Goal: Use online tool/utility: Utilize a website feature to perform a specific function

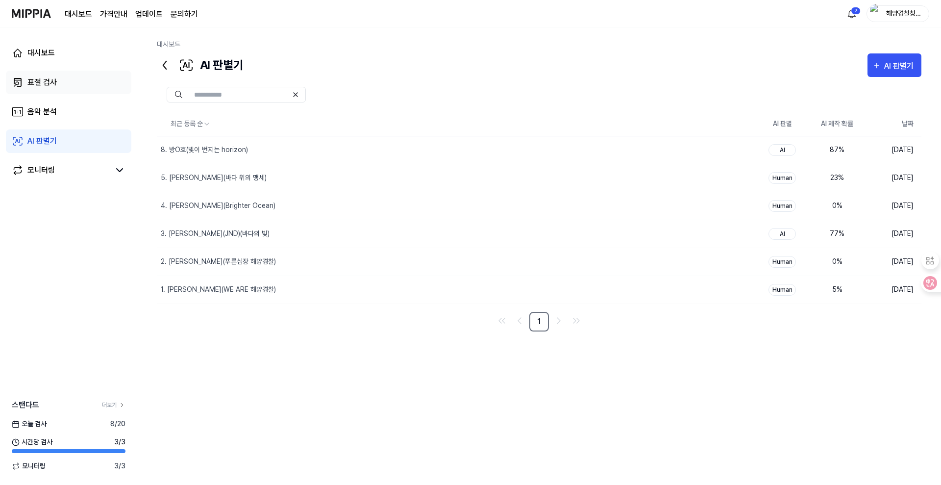
click at [49, 81] on div "표절 검사" at bounding box center [41, 82] width 29 height 12
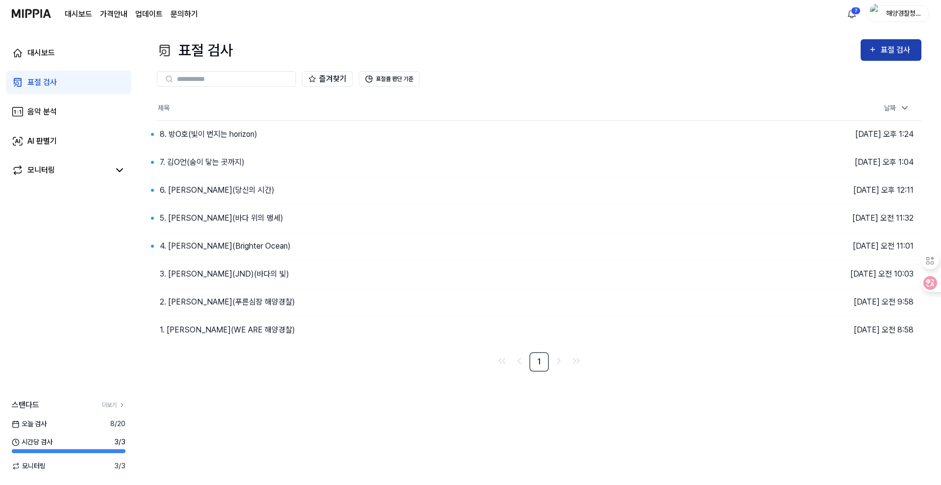
click at [894, 52] on div "표절 검사" at bounding box center [897, 50] width 33 height 13
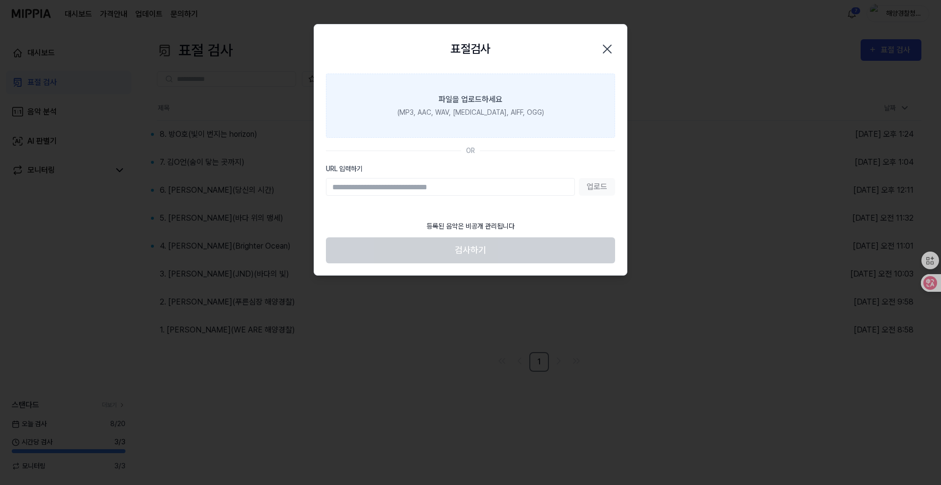
click at [485, 107] on div "(MP3, AAC, WAV, [MEDICAL_DATA], AIFF, OGG)" at bounding box center [471, 112] width 147 height 10
click at [0, 0] on input "파일을 업로드하세요 (MP3, AAC, WAV, [MEDICAL_DATA], AIFF, OGG)" at bounding box center [0, 0] width 0 height 0
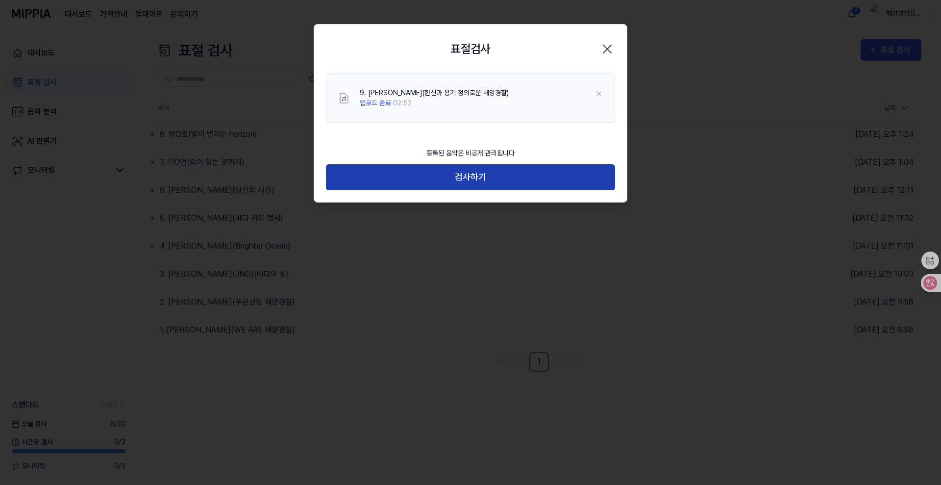
click at [482, 179] on button "검사하기" at bounding box center [470, 177] width 289 height 26
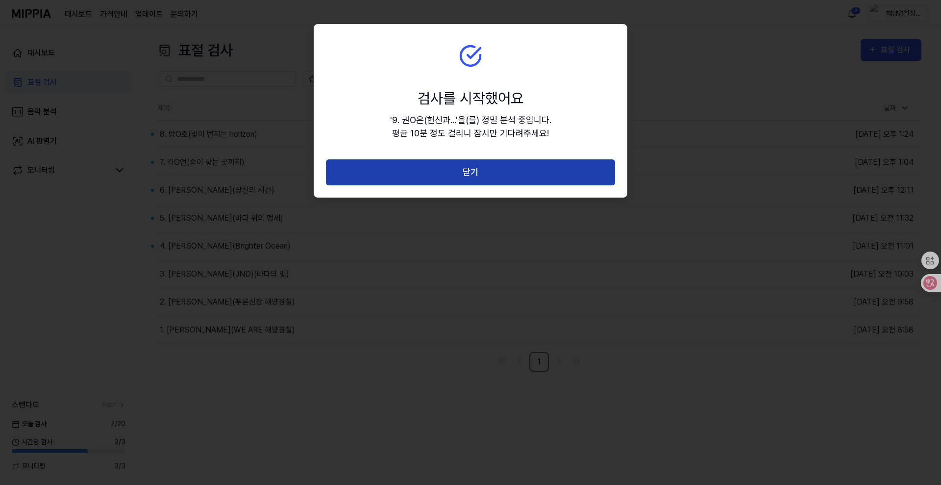
click at [481, 175] on button "닫기" at bounding box center [470, 172] width 289 height 26
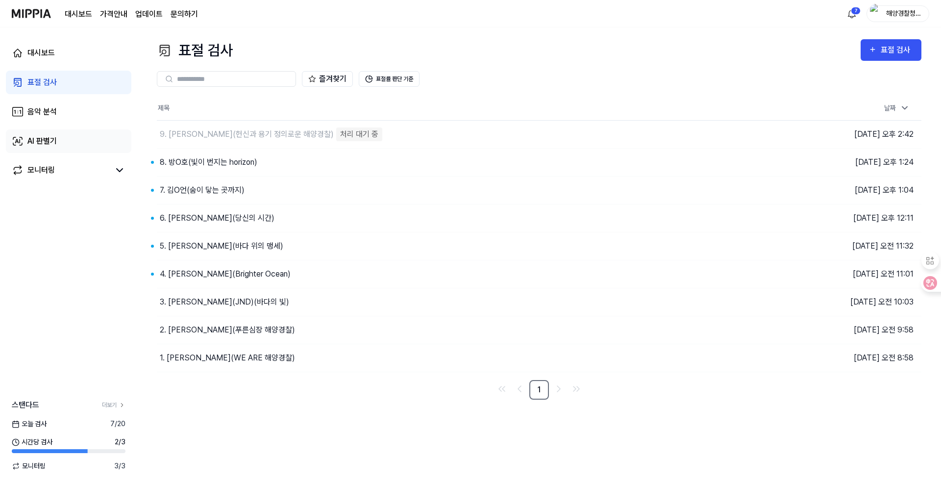
click at [53, 143] on div "AI 판별기" at bounding box center [41, 141] width 29 height 12
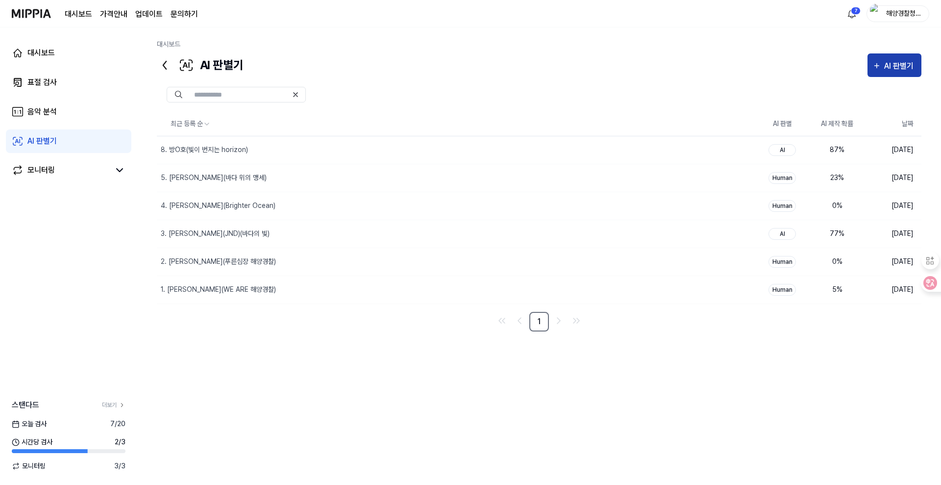
click at [901, 69] on div "AI 판별기" at bounding box center [900, 66] width 32 height 13
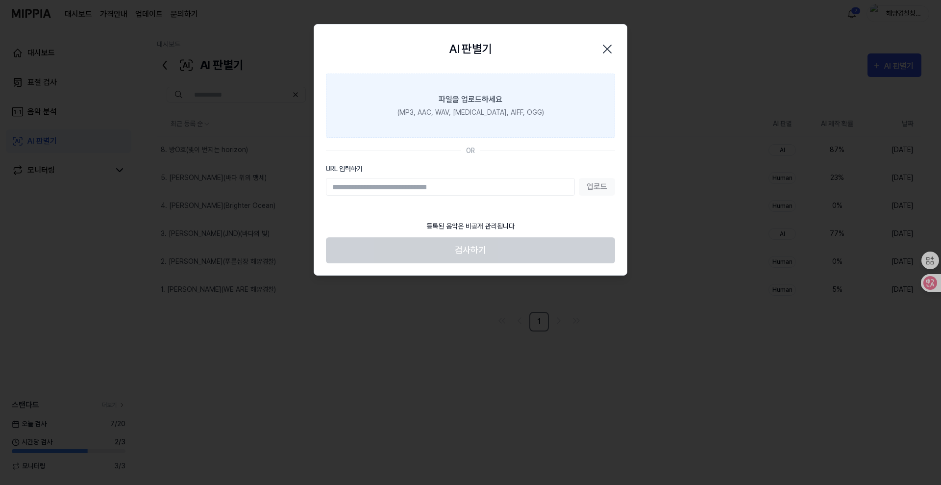
click at [472, 120] on label "파일을 업로드하세요 (MP3, AAC, WAV, [MEDICAL_DATA], AIFF, OGG)" at bounding box center [470, 106] width 289 height 64
click at [0, 0] on input "파일을 업로드하세요 (MP3, AAC, WAV, [MEDICAL_DATA], AIFF, OGG)" at bounding box center [0, 0] width 0 height 0
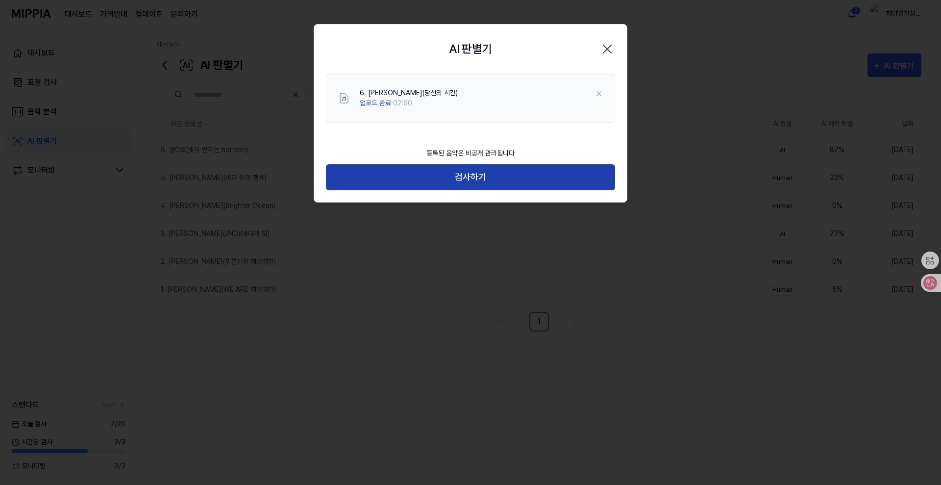
click at [489, 182] on button "검사하기" at bounding box center [470, 177] width 289 height 26
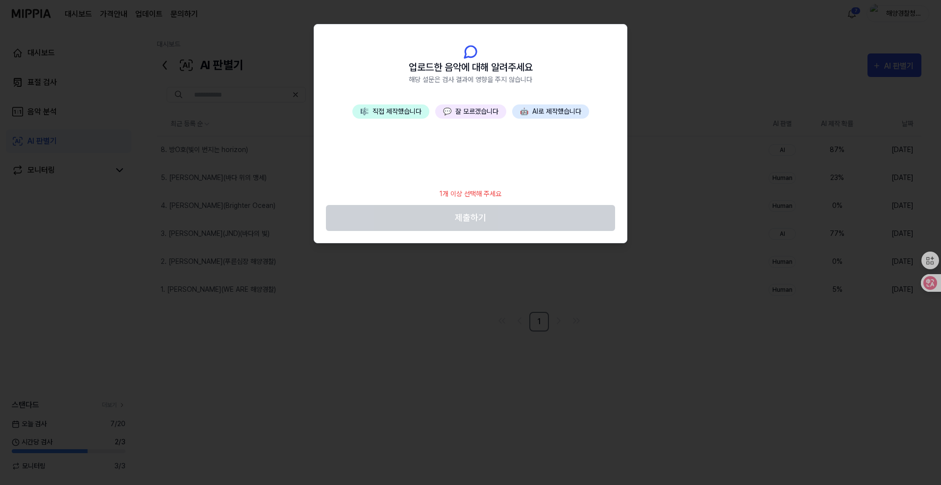
click at [464, 115] on button "💬 잘 모르겠습니다" at bounding box center [470, 111] width 71 height 14
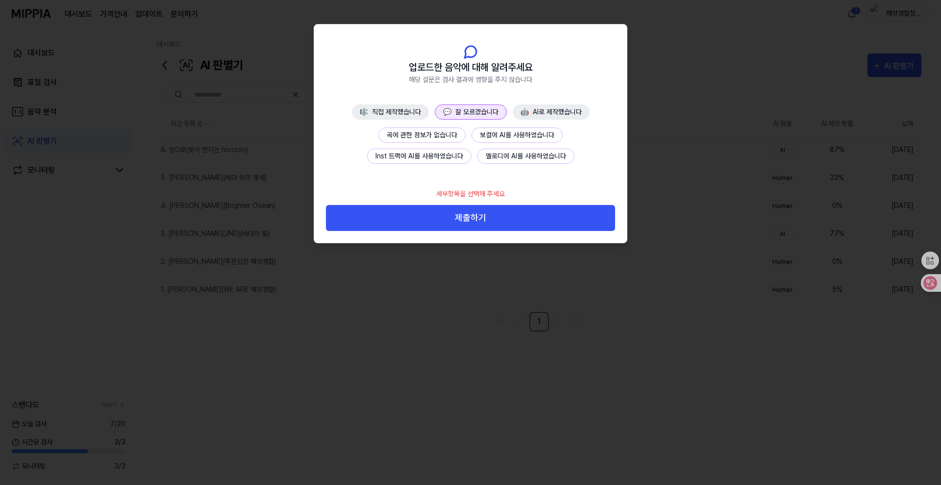
click at [433, 138] on button "곡에 관한 정보가 없습니다" at bounding box center [421, 134] width 87 height 15
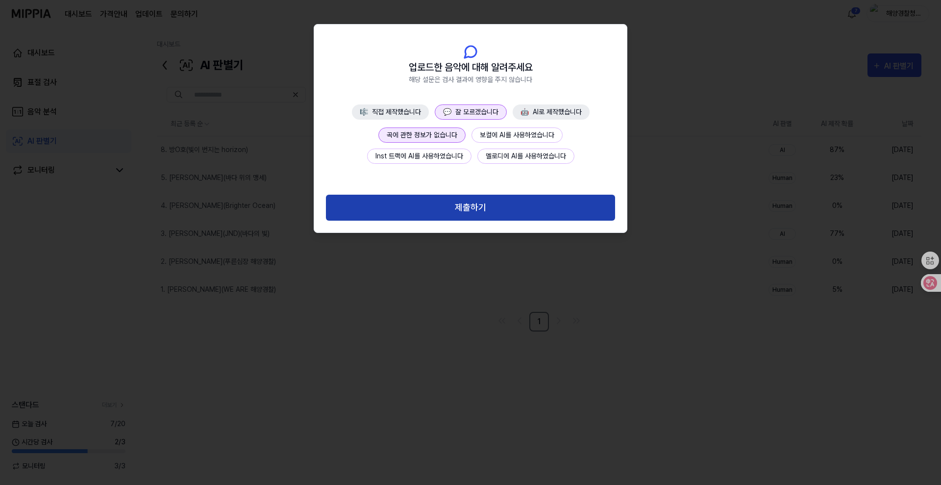
click at [474, 207] on button "제출하기" at bounding box center [470, 208] width 289 height 26
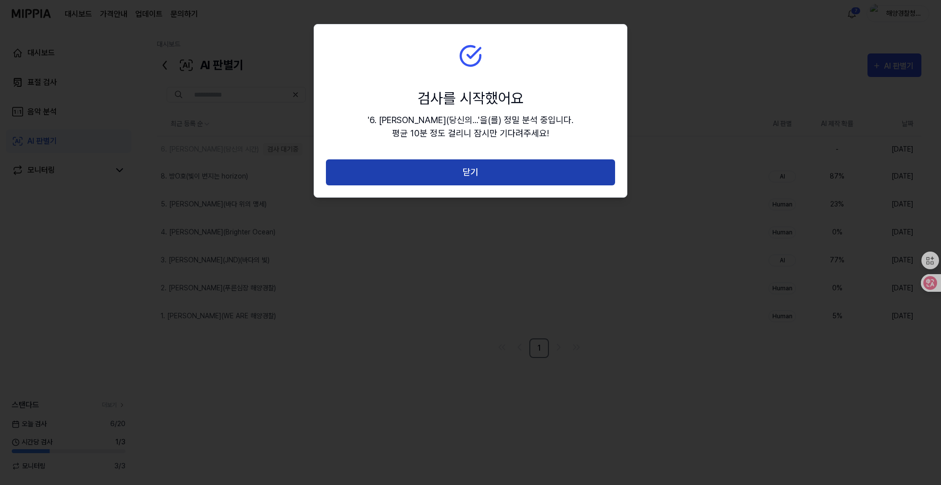
click at [466, 171] on button "닫기" at bounding box center [470, 172] width 289 height 26
